Goal: Information Seeking & Learning: Learn about a topic

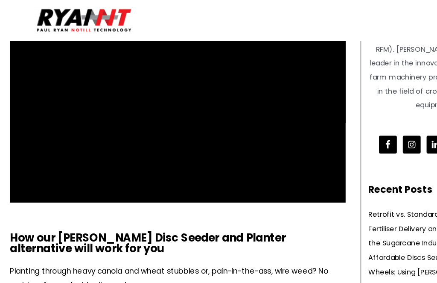
scroll to position [155, 0]
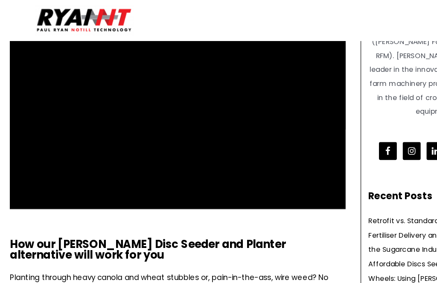
click at [176, 207] on b "How our John Deere Disc Seeder and Planter alternative will work for you" at bounding box center [127, 214] width 237 height 23
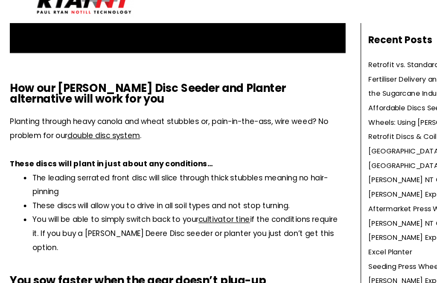
scroll to position [273, 0]
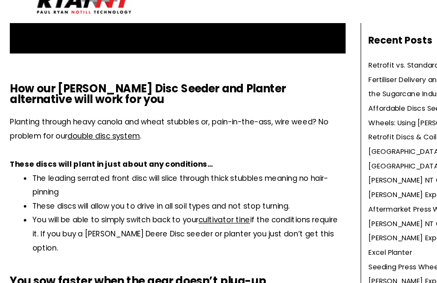
click at [191, 200] on link "cultivator tine" at bounding box center [193, 204] width 44 height 9
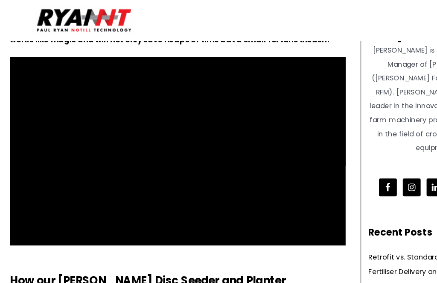
scroll to position [118, 0]
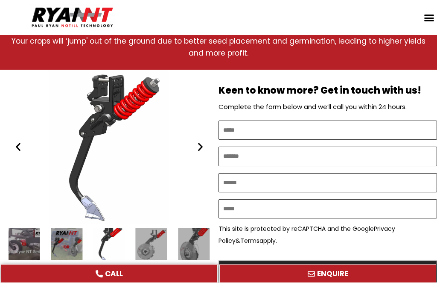
scroll to position [460, 0]
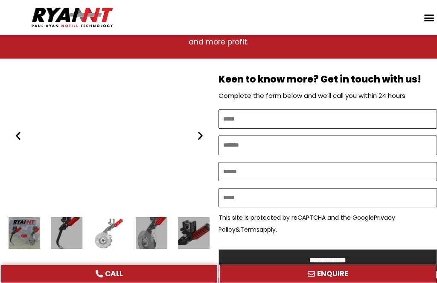
click at [157, 217] on div "5 / 16" at bounding box center [152, 233] width 32 height 32
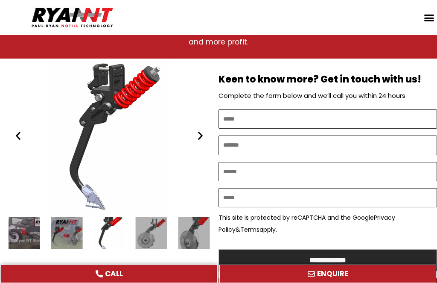
click at [72, 217] on div "2 / 16" at bounding box center [67, 233] width 32 height 32
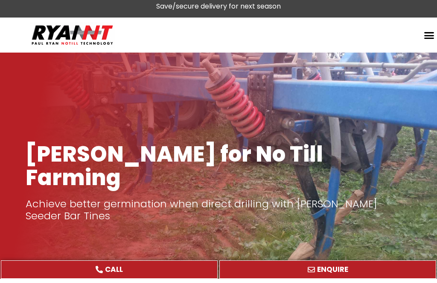
scroll to position [6, 0]
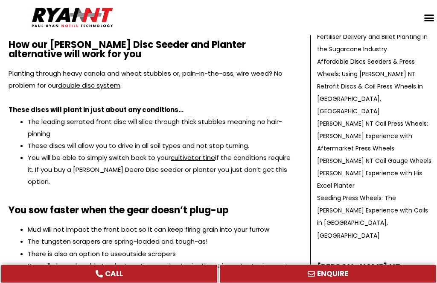
scroll to position [282, 0]
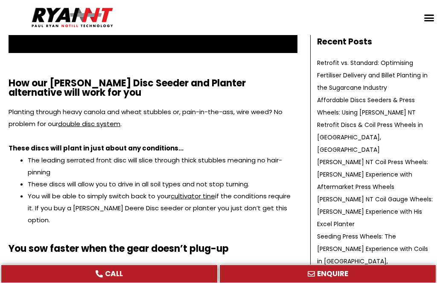
click at [204, 198] on link "cultivator tine" at bounding box center [193, 195] width 44 height 9
